Goal: Task Accomplishment & Management: Manage account settings

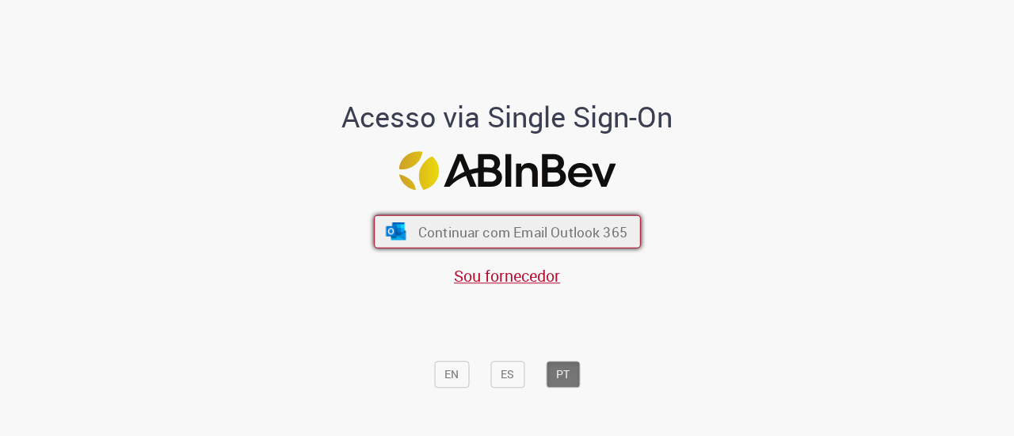
click at [505, 238] on span "Continuar com Email Outlook 365" at bounding box center [521, 232] width 209 height 18
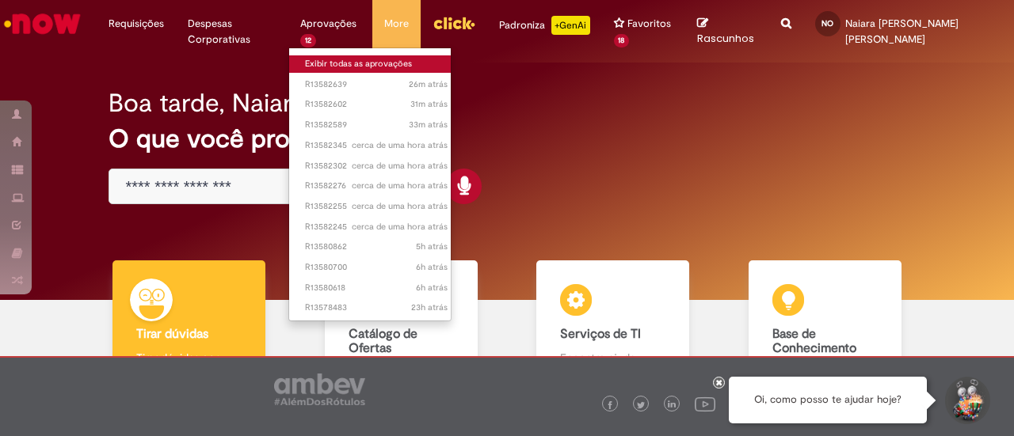
click at [346, 60] on link "Exibir todas as aprovações" at bounding box center [376, 63] width 174 height 17
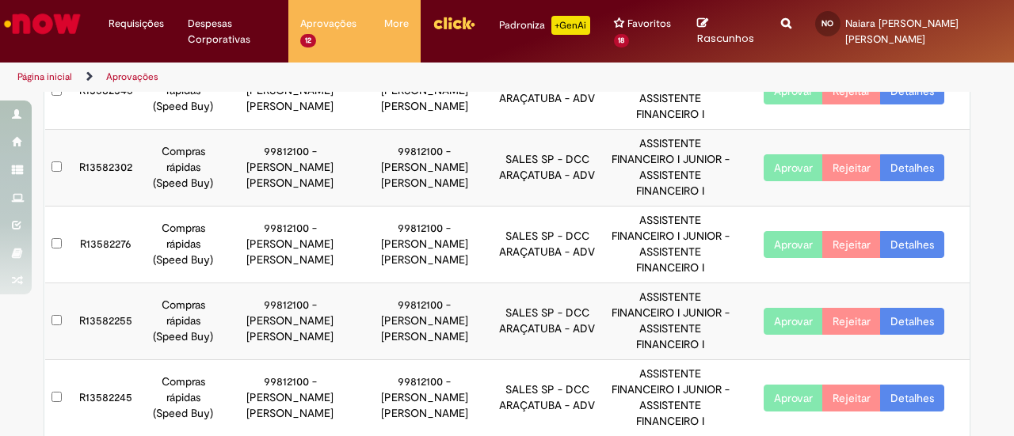
scroll to position [420, 0]
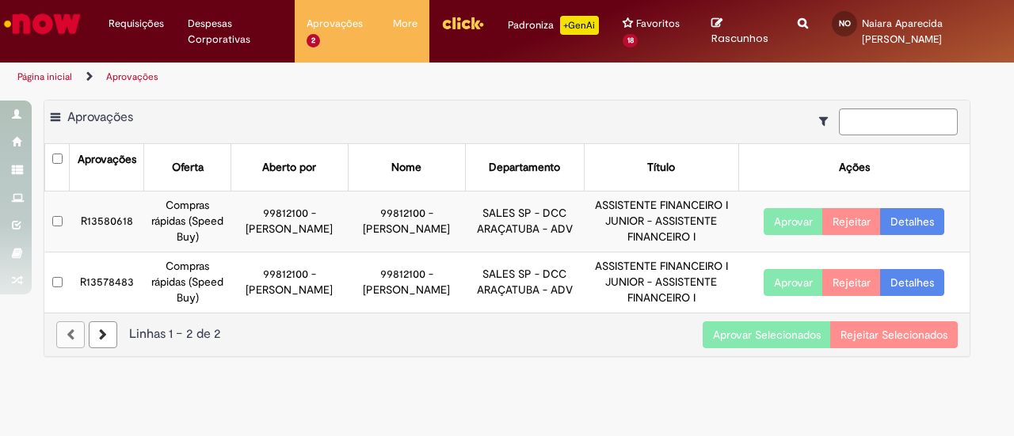
click at [766, 335] on button "Aprovar Selecionados" at bounding box center [767, 335] width 128 height 27
